Goal: Task Accomplishment & Management: Complete application form

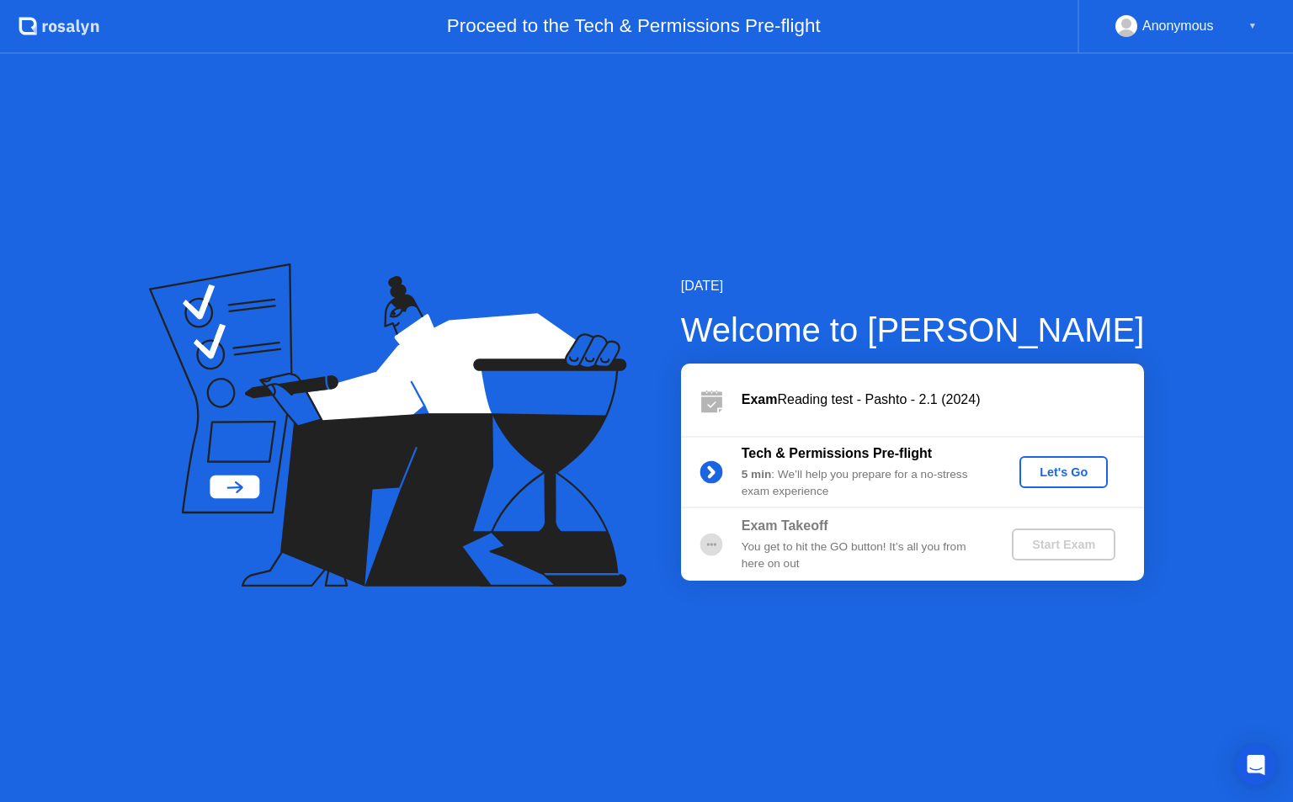
click at [1063, 471] on div "Let's Go" at bounding box center [1063, 472] width 75 height 13
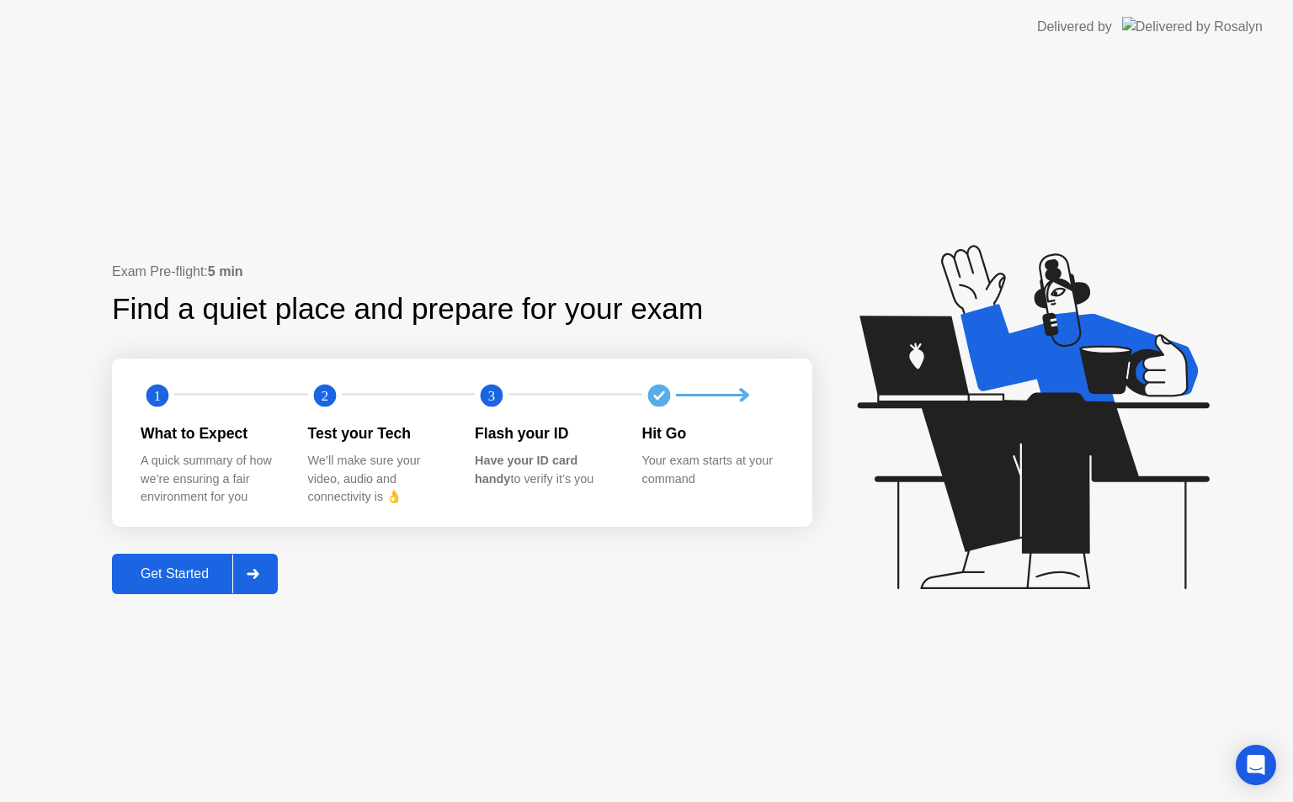
click at [254, 573] on icon at bounding box center [253, 574] width 13 height 10
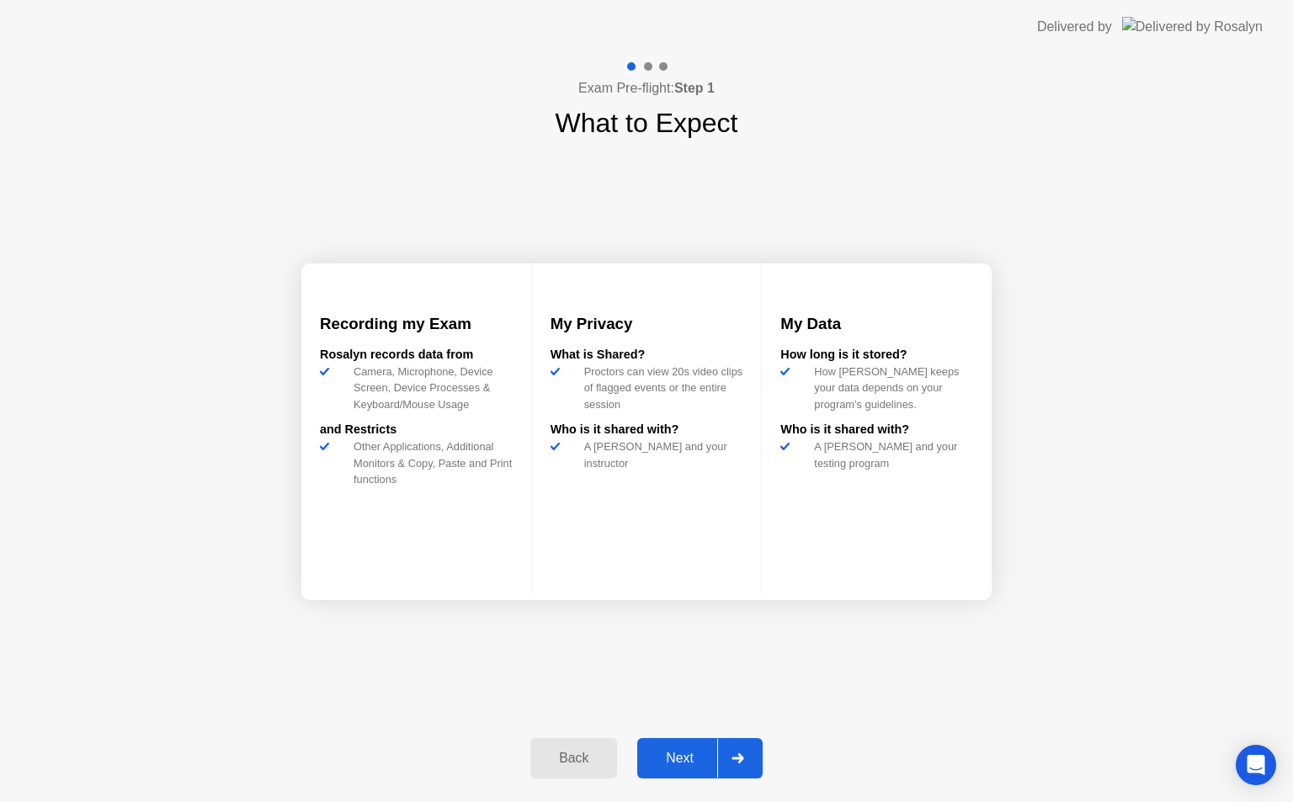
click at [254, 573] on div "Exam Pre-flight: Step 1 What to Expect Recording my Exam [PERSON_NAME] records …" at bounding box center [646, 428] width 1293 height 749
click at [744, 762] on icon at bounding box center [738, 759] width 13 height 10
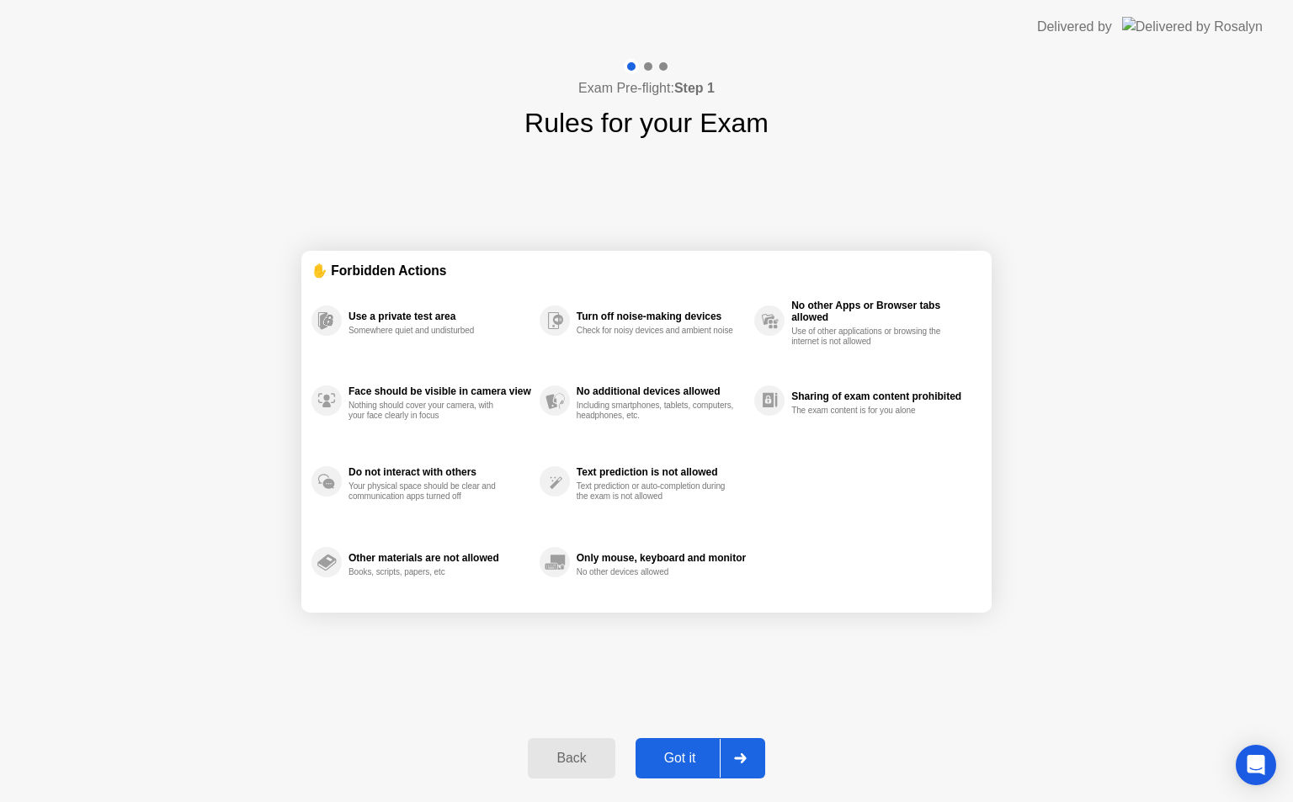
click at [738, 754] on icon at bounding box center [740, 759] width 13 height 10
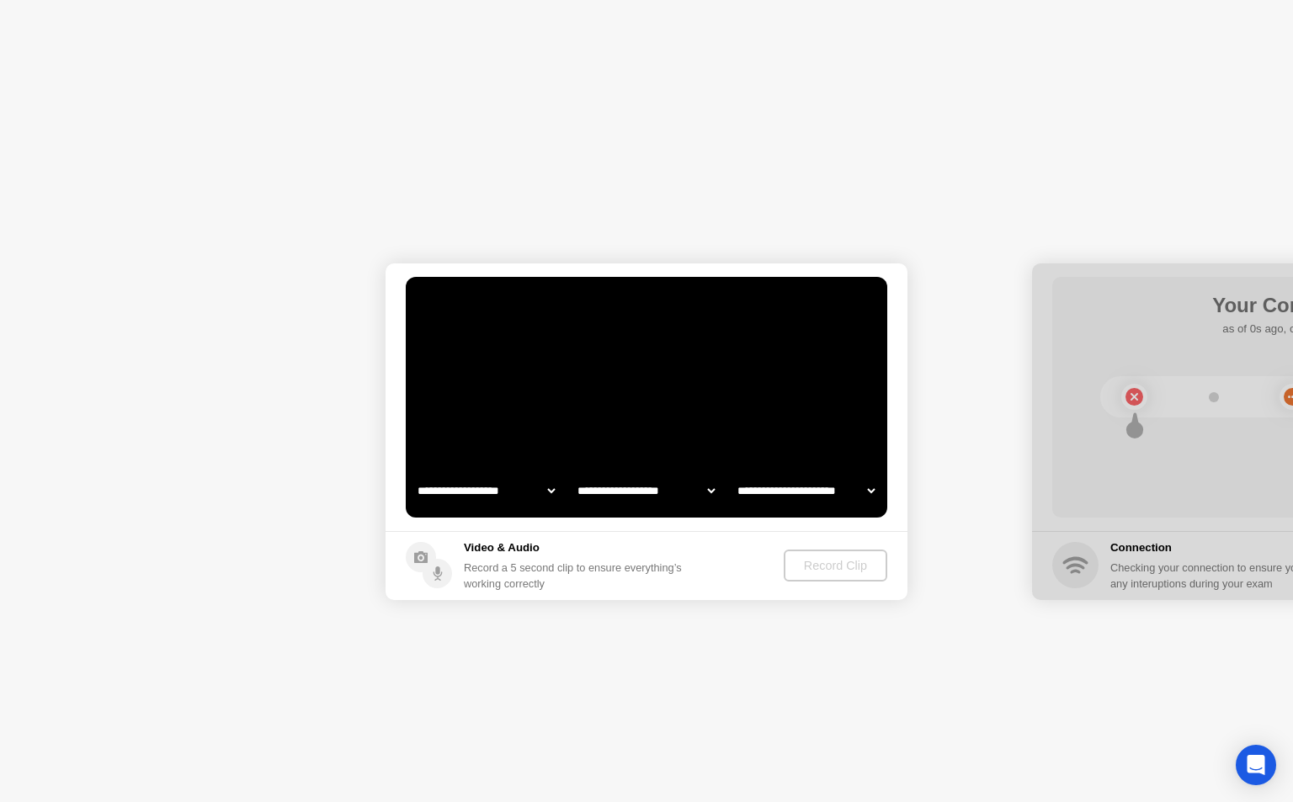
select select "**********"
select select "*******"
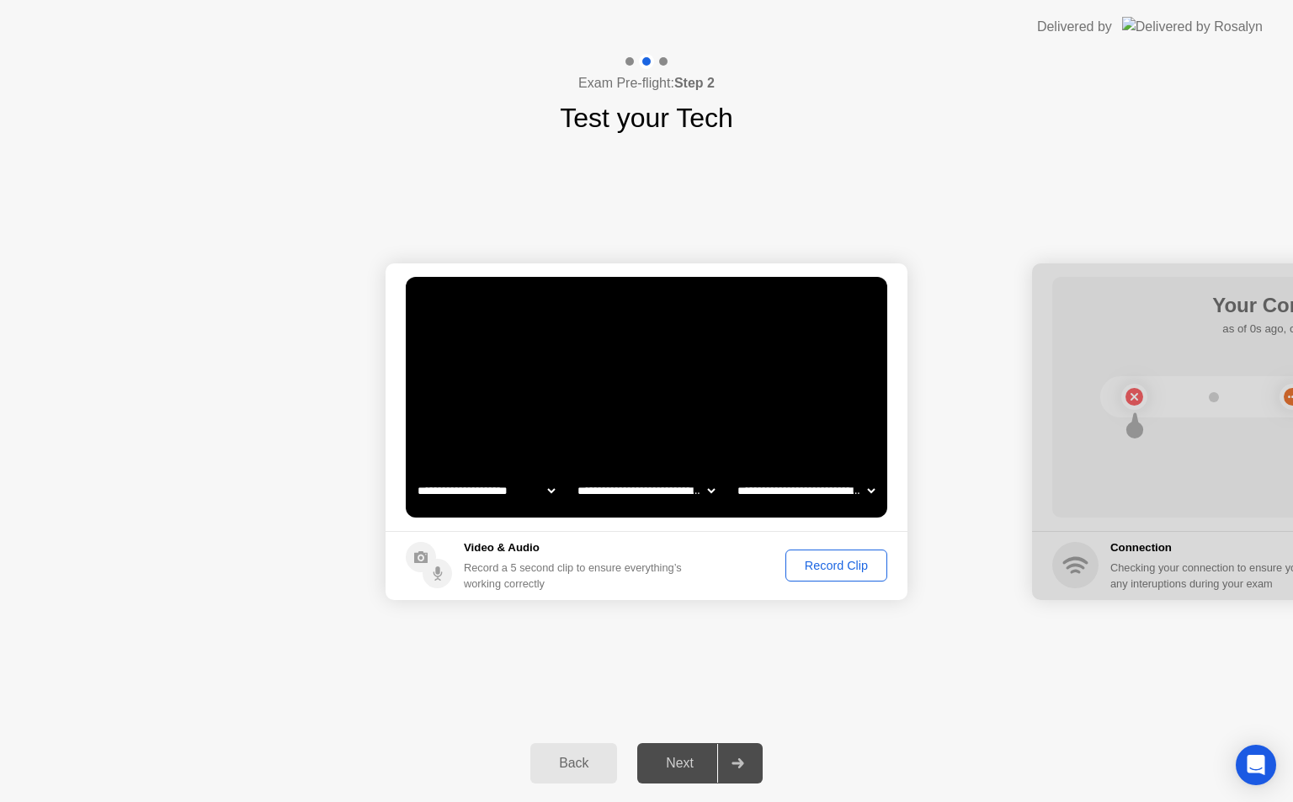
click at [835, 573] on div "Record Clip" at bounding box center [837, 565] width 90 height 13
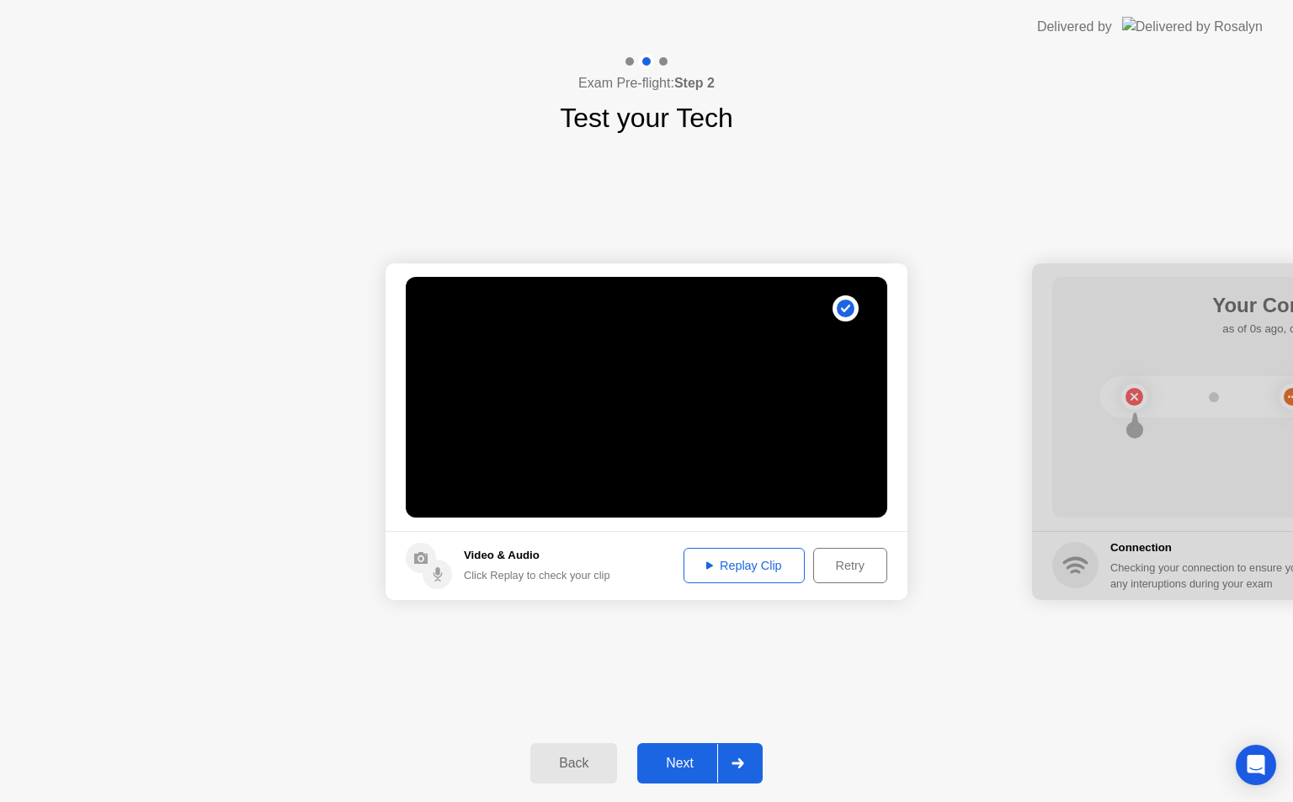
click at [744, 762] on icon at bounding box center [738, 764] width 13 height 10
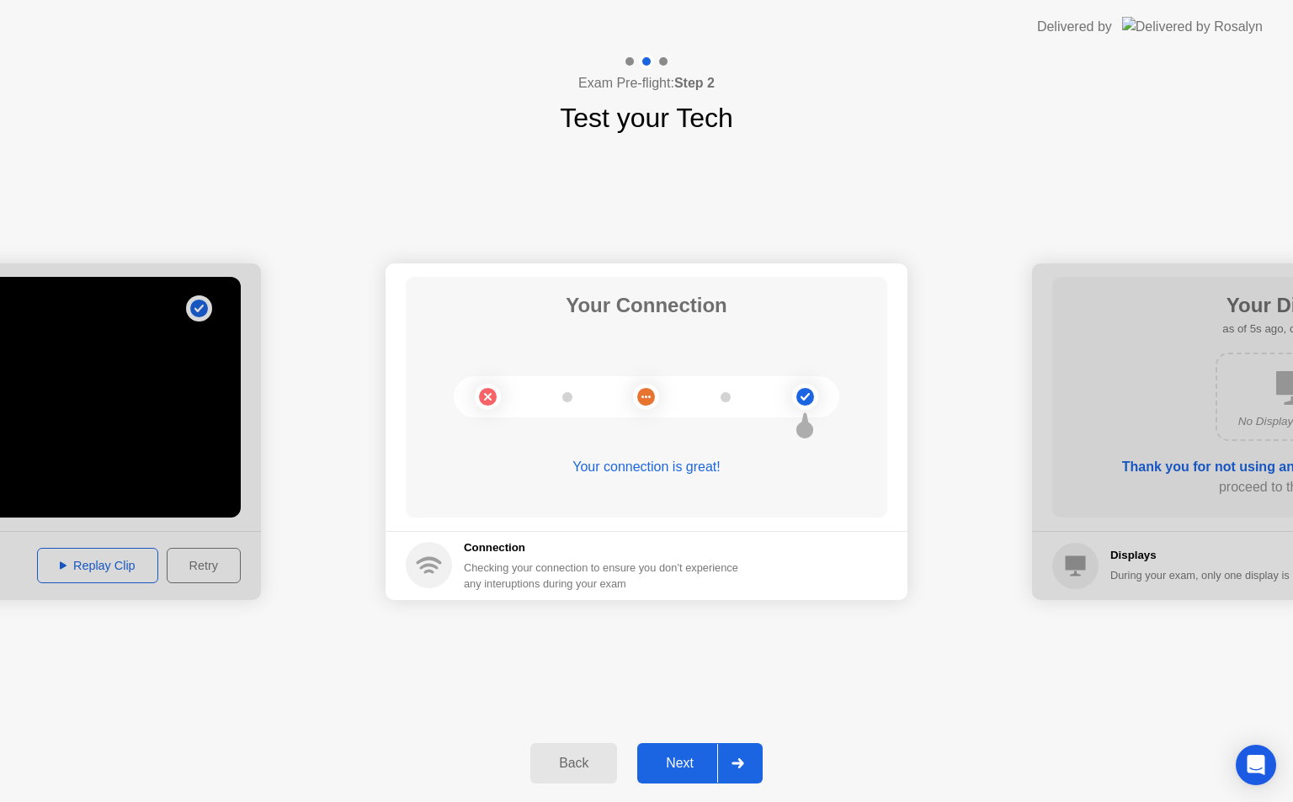
click at [744, 762] on icon at bounding box center [738, 764] width 13 height 10
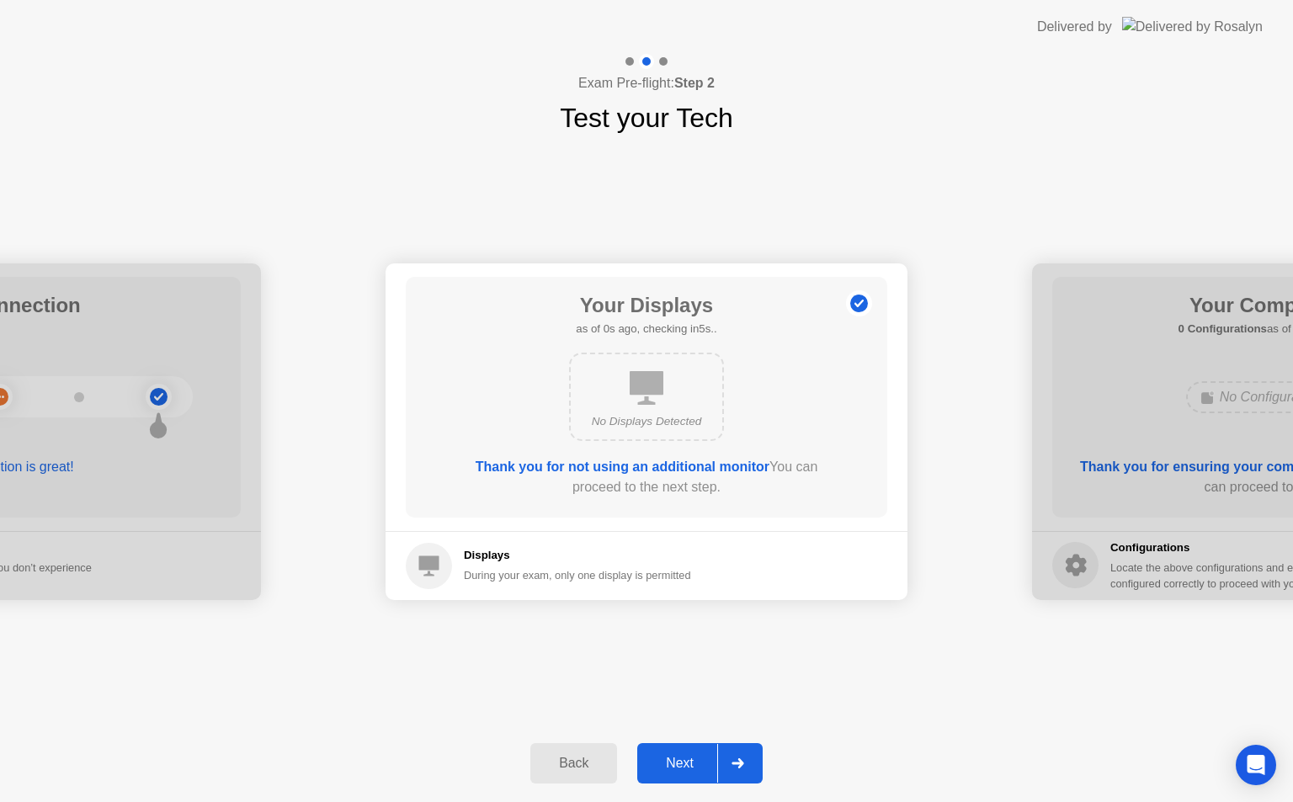
click at [744, 762] on icon at bounding box center [738, 764] width 13 height 10
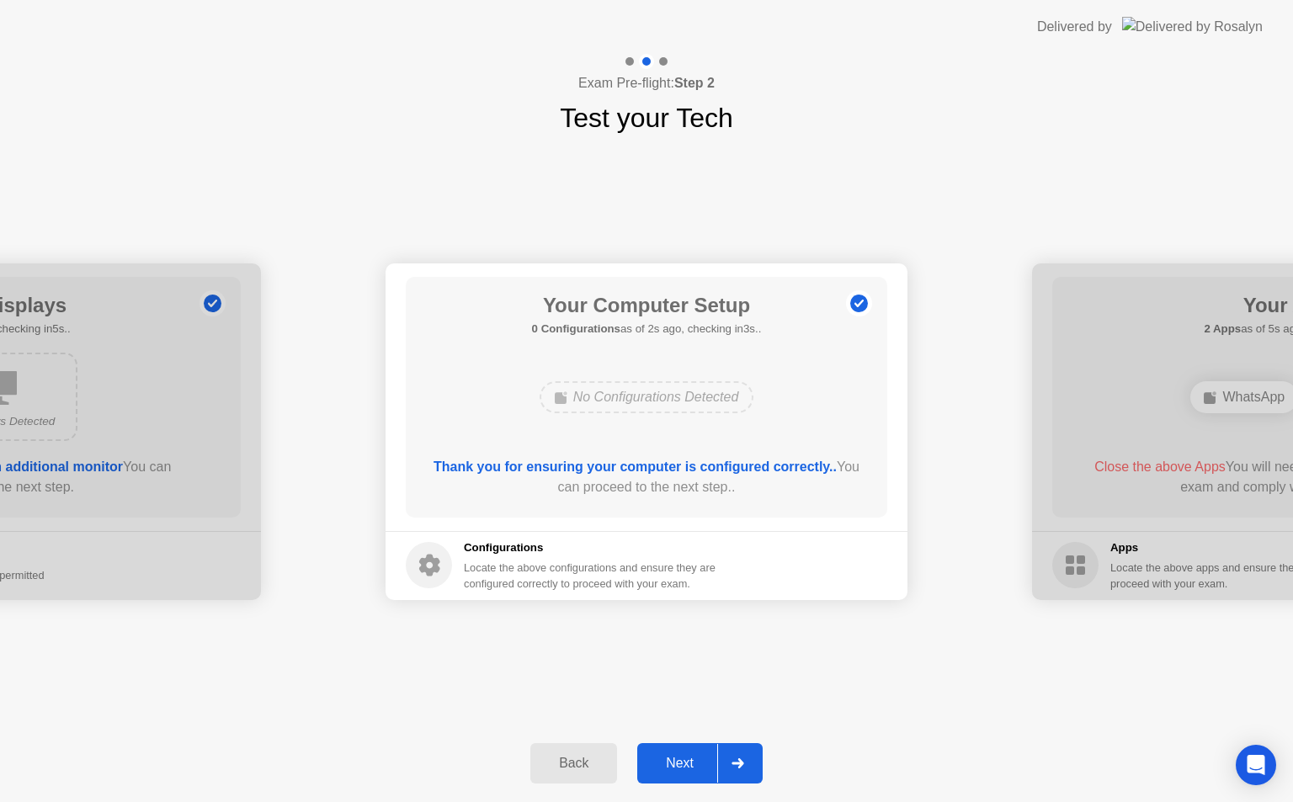
click at [744, 762] on icon at bounding box center [738, 764] width 13 height 10
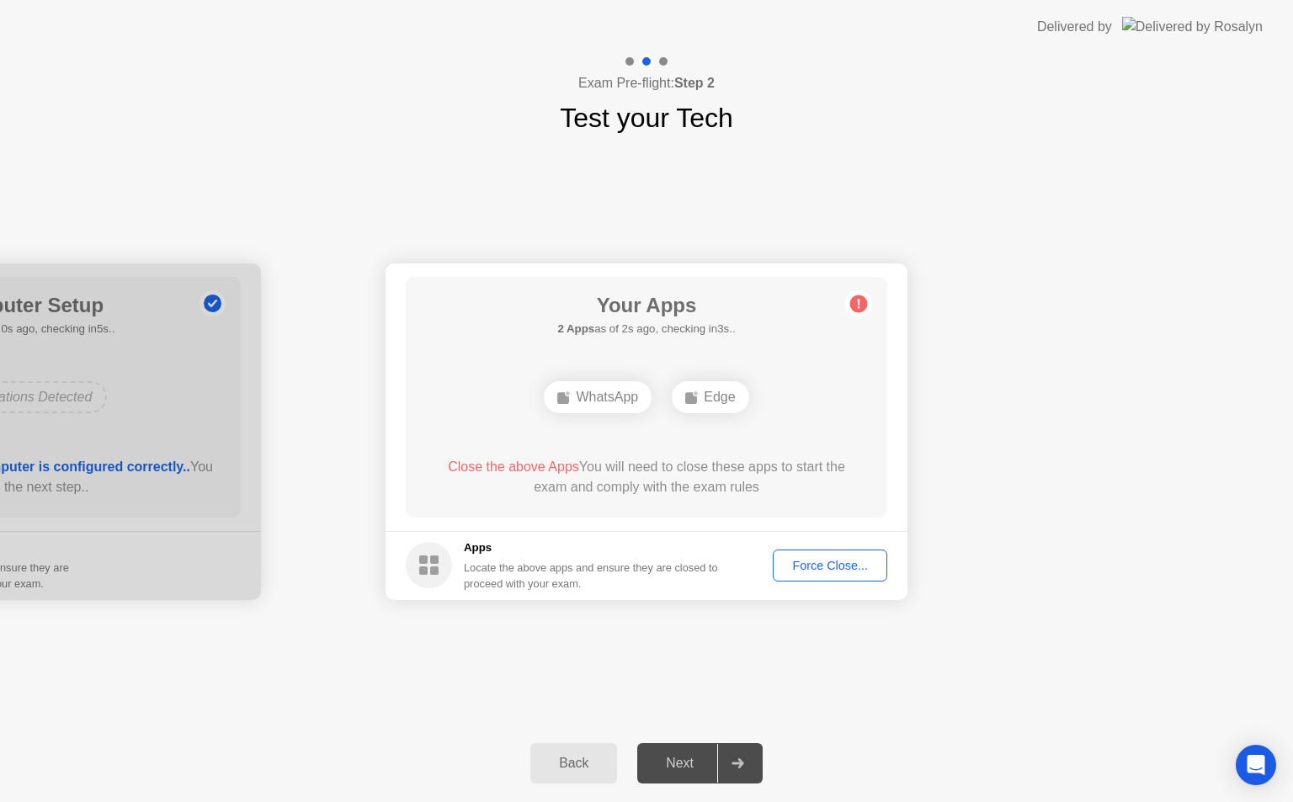
click at [834, 566] on div "Force Close..." at bounding box center [830, 565] width 103 height 13
click at [833, 566] on div "Force Close..." at bounding box center [830, 565] width 103 height 13
click at [813, 559] on div "Force Close..." at bounding box center [830, 565] width 103 height 13
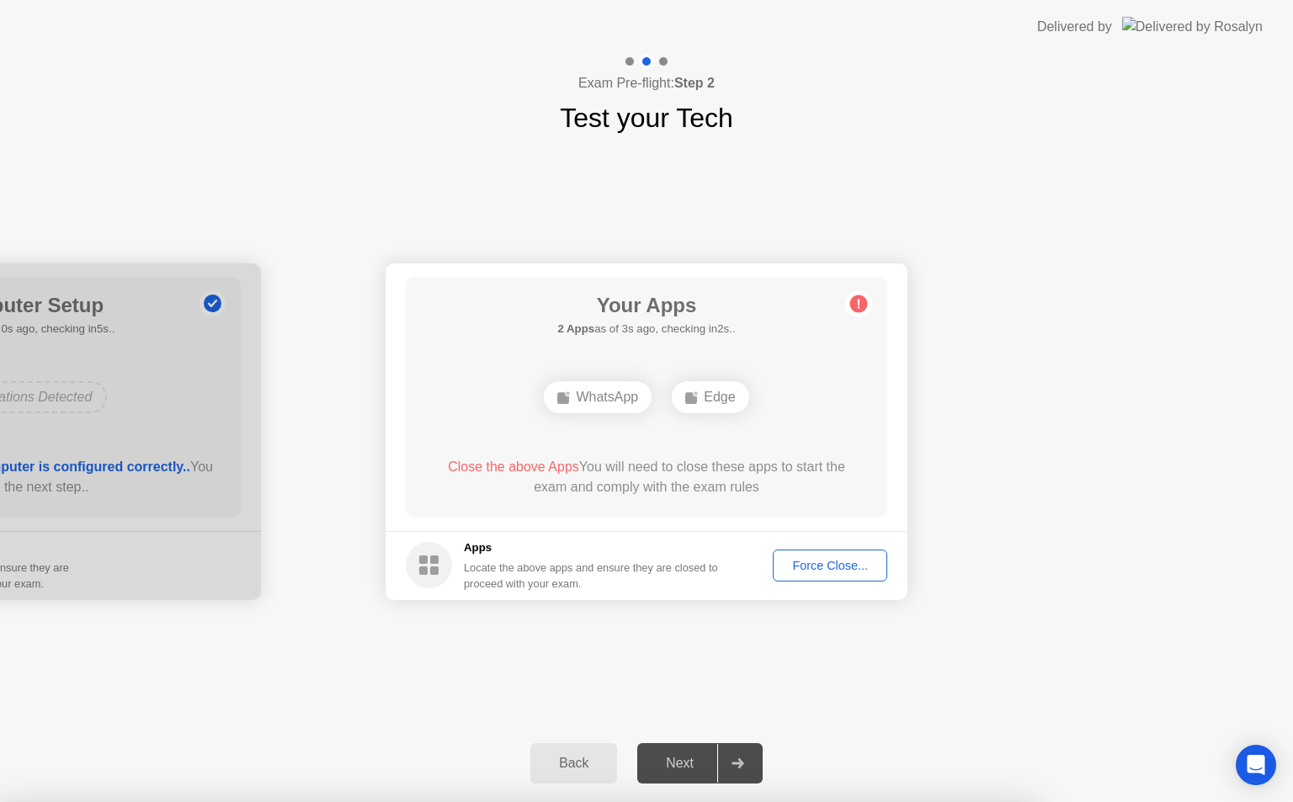
click at [824, 559] on div "Force Close..." at bounding box center [830, 565] width 103 height 13
click at [803, 565] on div "Force Close..." at bounding box center [830, 565] width 103 height 13
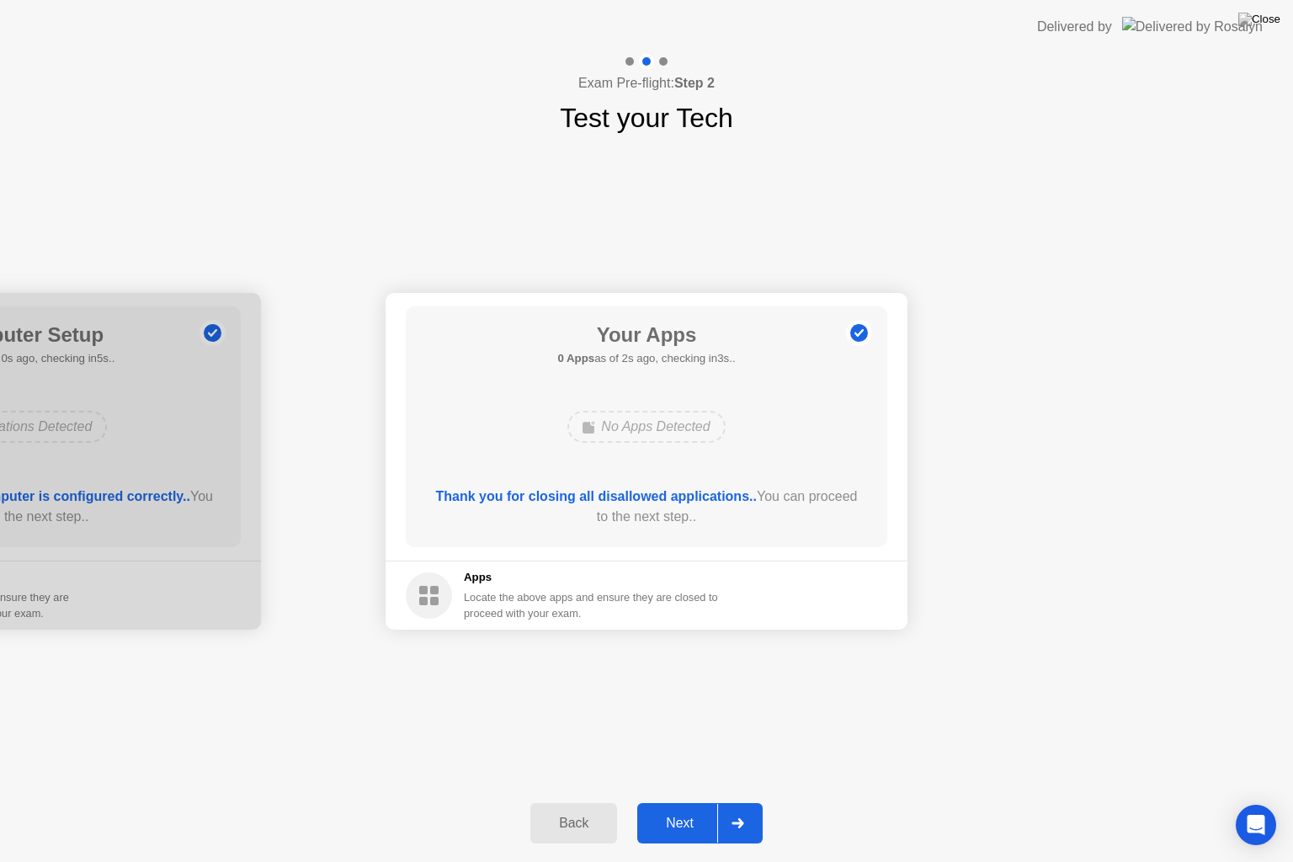
click at [734, 802] on icon at bounding box center [738, 823] width 12 height 10
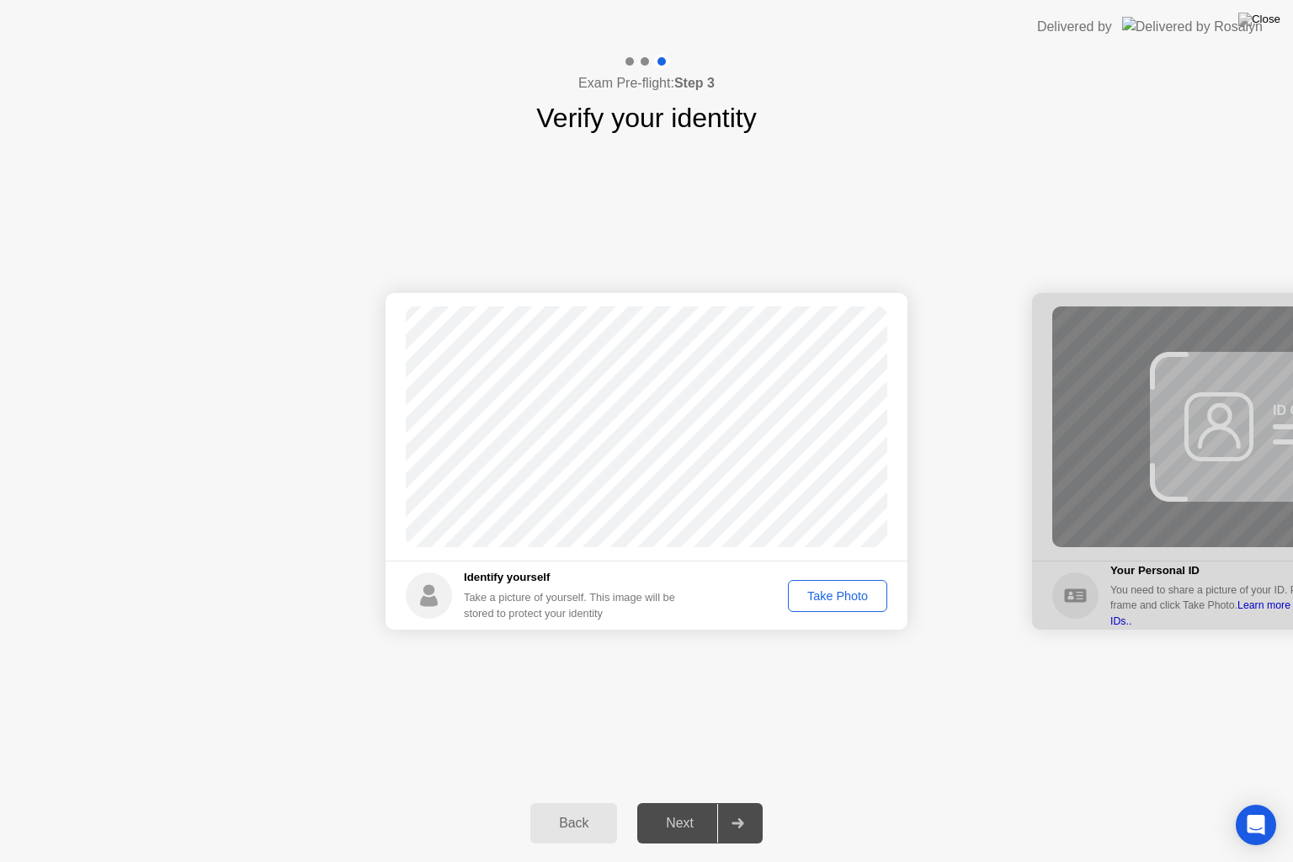
click at [832, 600] on div "Take Photo" at bounding box center [838, 595] width 88 height 13
click at [846, 596] on div "Retake" at bounding box center [849, 595] width 66 height 13
click at [846, 596] on div "Take Photo" at bounding box center [838, 595] width 88 height 13
click at [742, 802] on div at bounding box center [737, 823] width 40 height 39
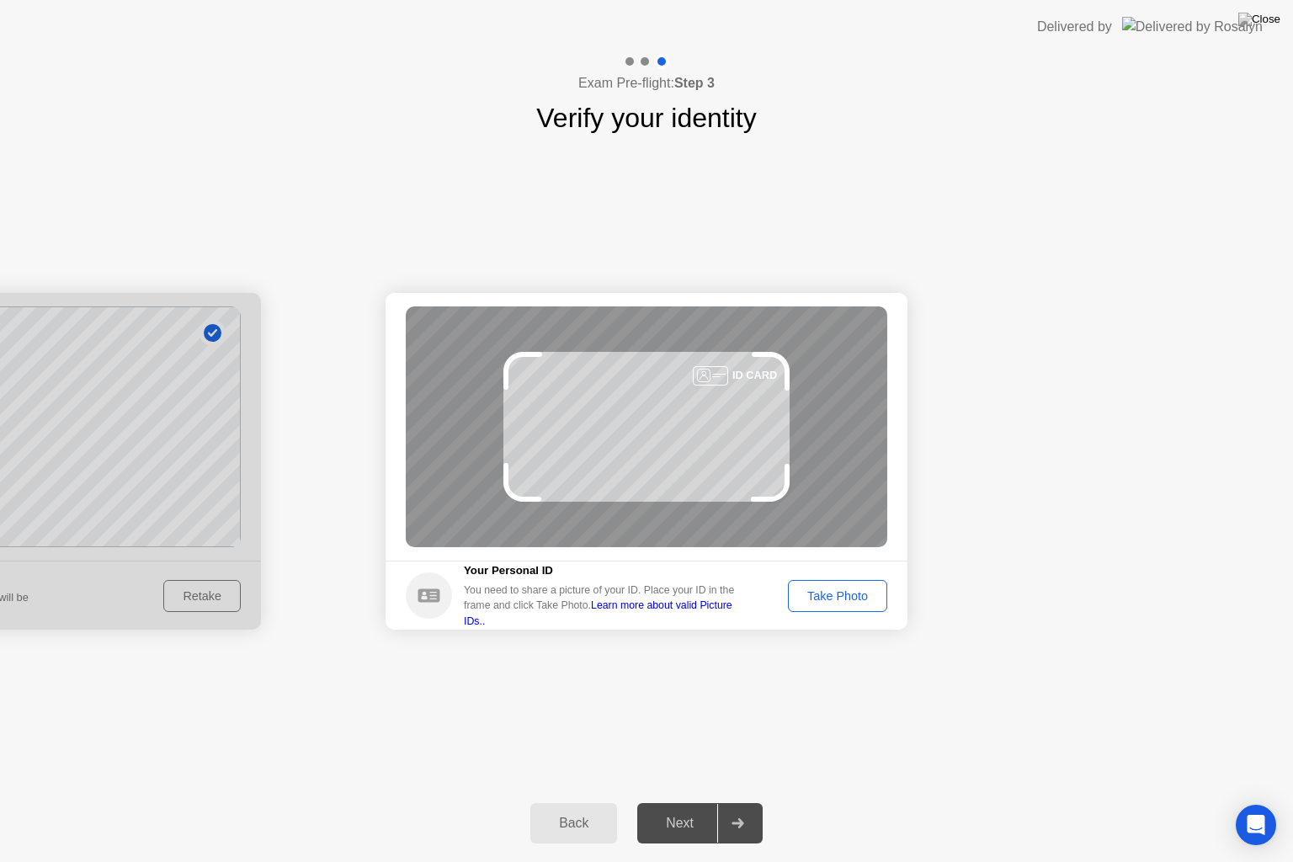
click at [811, 583] on button "Take Photo" at bounding box center [837, 596] width 99 height 32
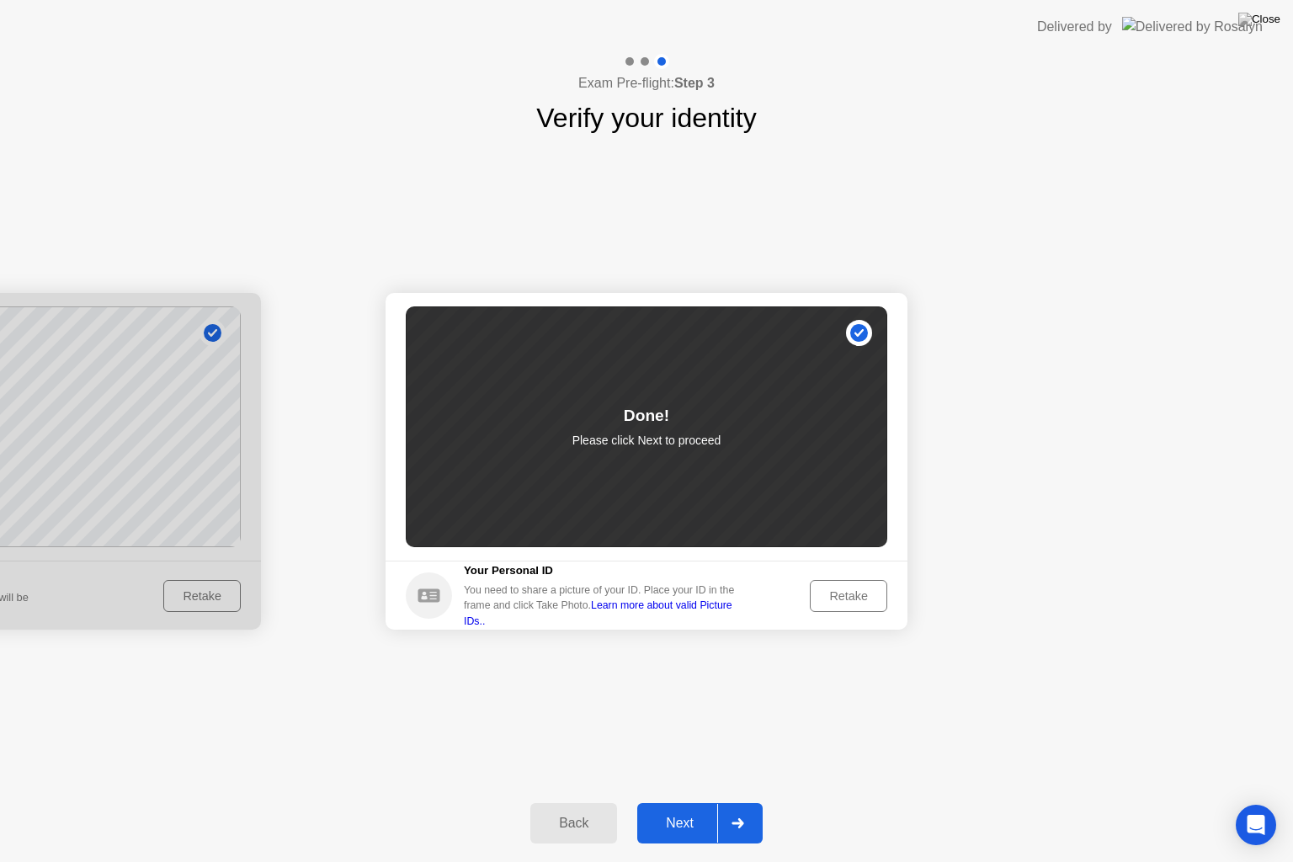
click at [838, 589] on div "Retake" at bounding box center [849, 595] width 66 height 13
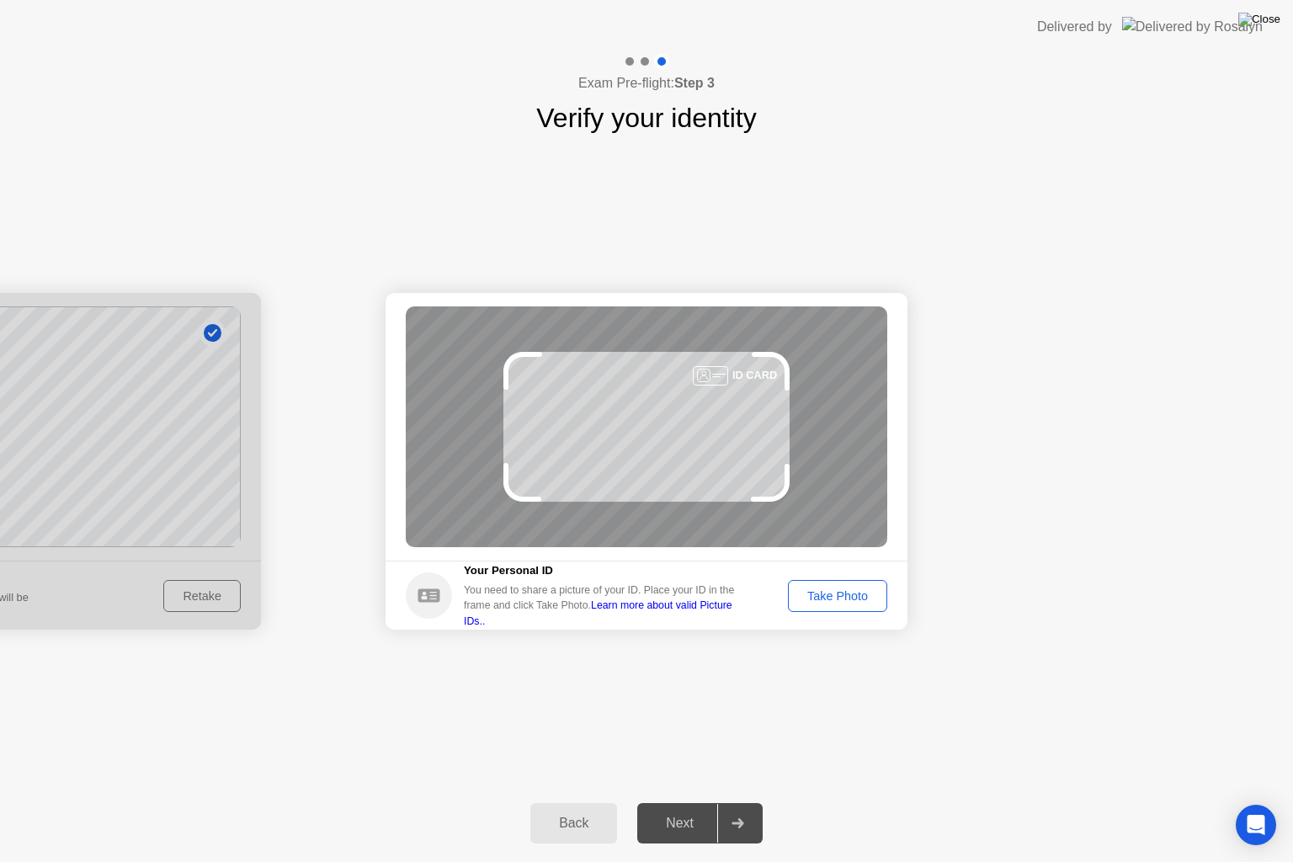
click at [1271, 20] on img at bounding box center [1260, 19] width 42 height 13
